Goal: Information Seeking & Learning: Learn about a topic

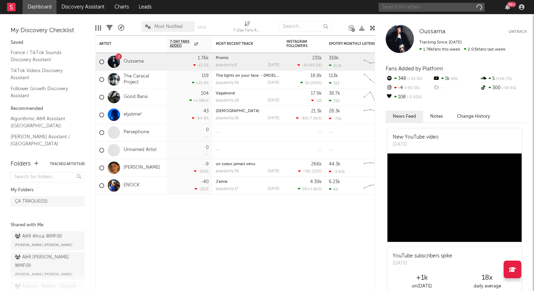
click at [388, 8] on input "text" at bounding box center [432, 7] width 106 height 9
click at [407, 10] on input "[PERSON_NAME]" at bounding box center [432, 7] width 106 height 9
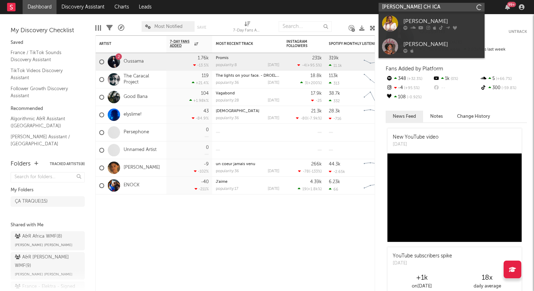
type input "[PERSON_NAME]"
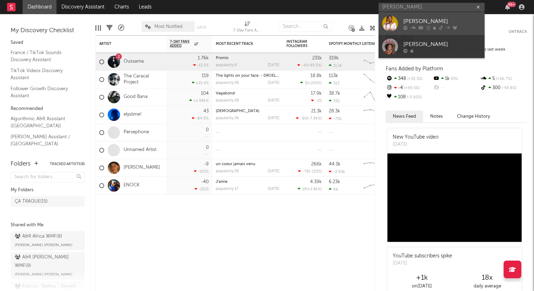
click at [414, 21] on div "[PERSON_NAME]" at bounding box center [442, 21] width 78 height 8
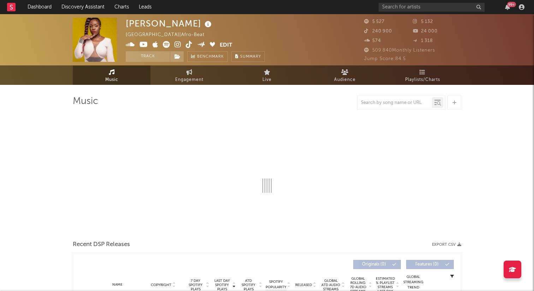
select select "1w"
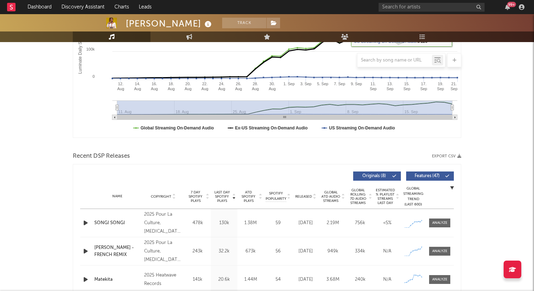
scroll to position [198, 0]
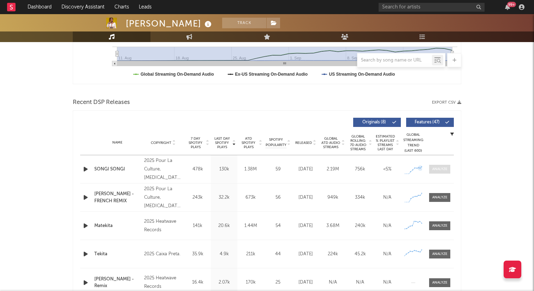
click at [442, 168] on div at bounding box center [439, 168] width 15 height 5
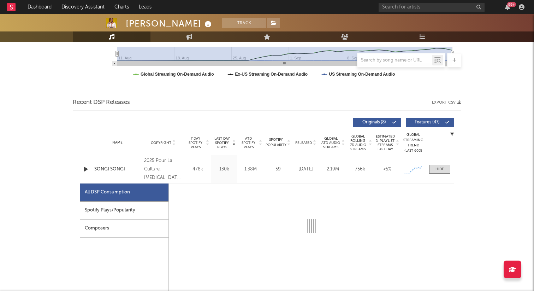
select select "1w"
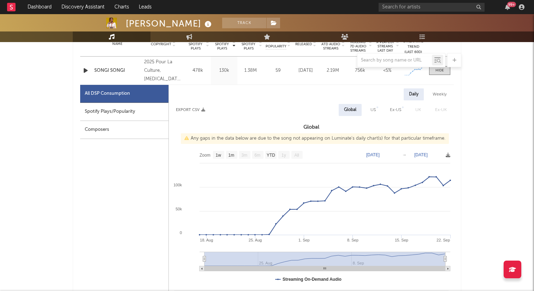
scroll to position [300, 0]
